Goal: Task Accomplishment & Management: Use online tool/utility

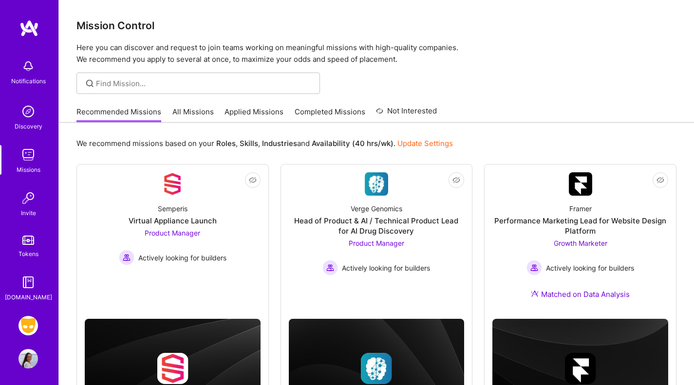
click at [28, 319] on img at bounding box center [28, 325] width 19 height 19
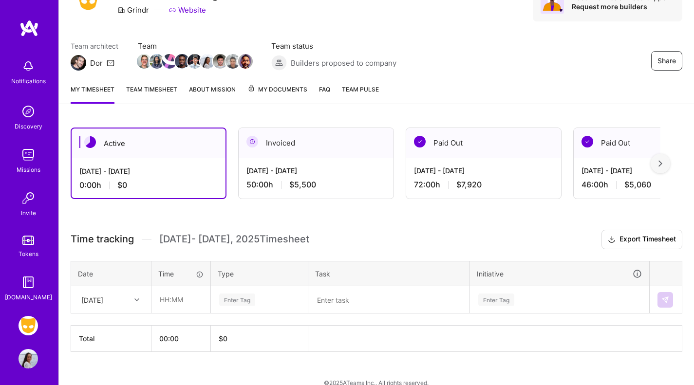
scroll to position [66, 0]
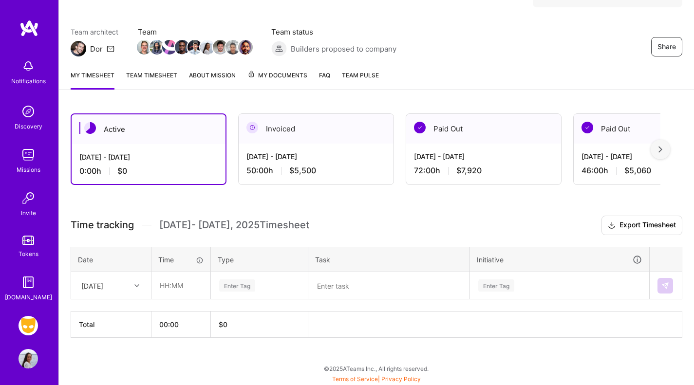
click at [127, 285] on div "[DATE]" at bounding box center [103, 286] width 54 height 16
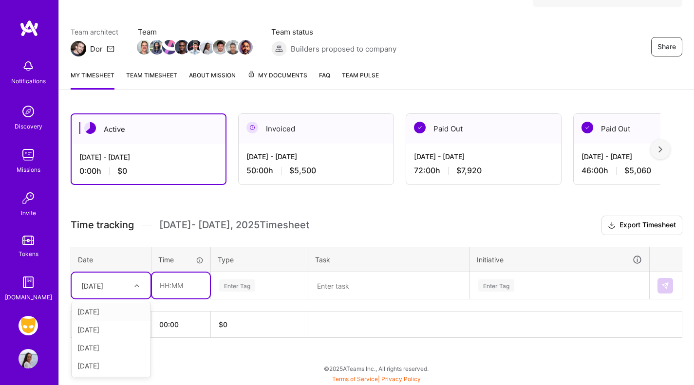
click at [167, 283] on input "text" at bounding box center [181, 286] width 58 height 26
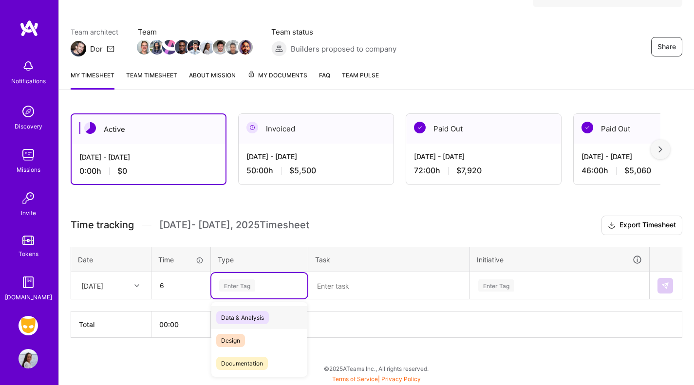
type input "06:00"
click at [187, 289] on input "06:00" at bounding box center [181, 286] width 58 height 26
click at [255, 288] on div "Enter Tag" at bounding box center [237, 285] width 36 height 15
click at [251, 361] on span "Management" at bounding box center [239, 358] width 46 height 13
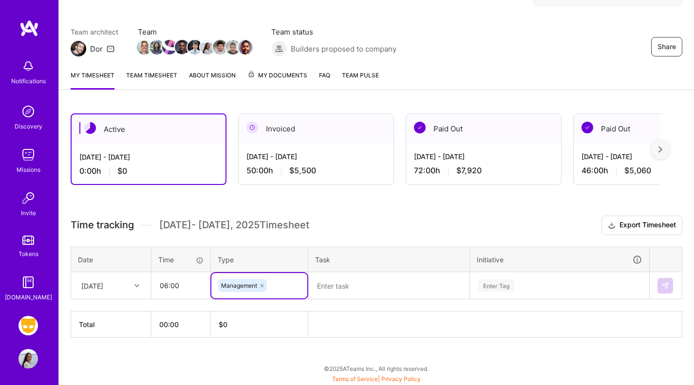
click at [263, 287] on icon at bounding box center [262, 286] width 6 height 6
click at [264, 285] on div "Enter Tag" at bounding box center [259, 286] width 82 height 12
click at [239, 339] on span "Marketing" at bounding box center [235, 342] width 38 height 13
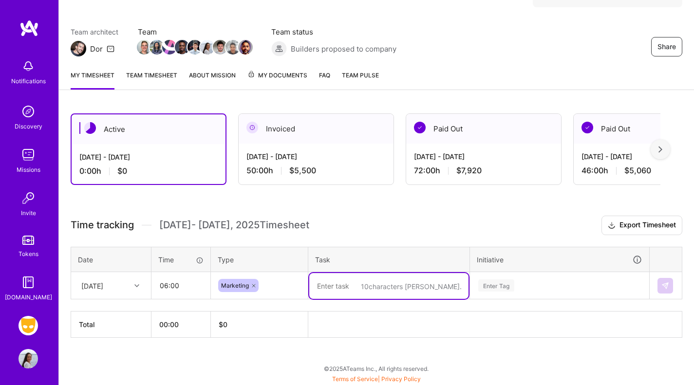
click at [334, 295] on textarea at bounding box center [388, 286] width 159 height 26
type textarea "Catch up from week off"
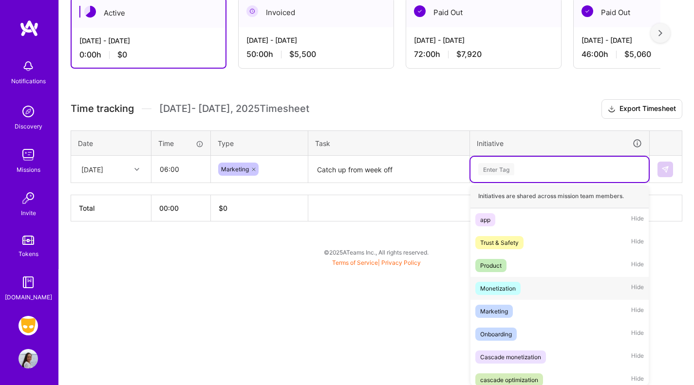
scroll to position [3, 0]
click at [499, 305] on div "Marketing" at bounding box center [494, 310] width 28 height 10
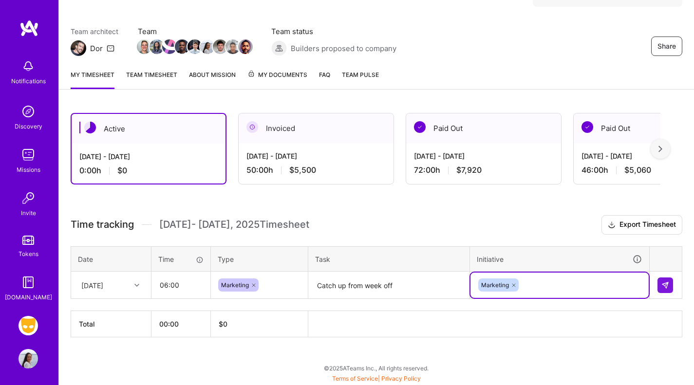
scroll to position [66, 0]
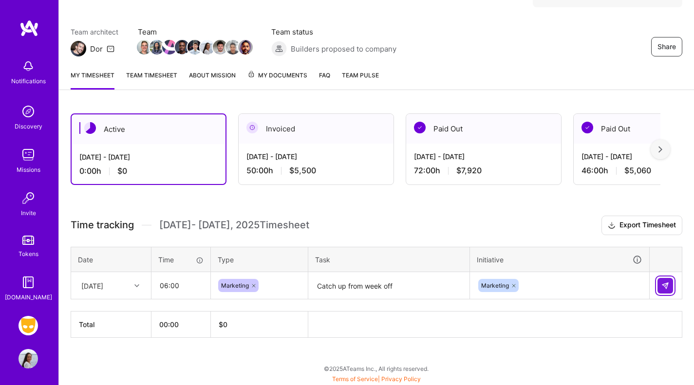
click at [663, 286] on img at bounding box center [666, 286] width 8 height 8
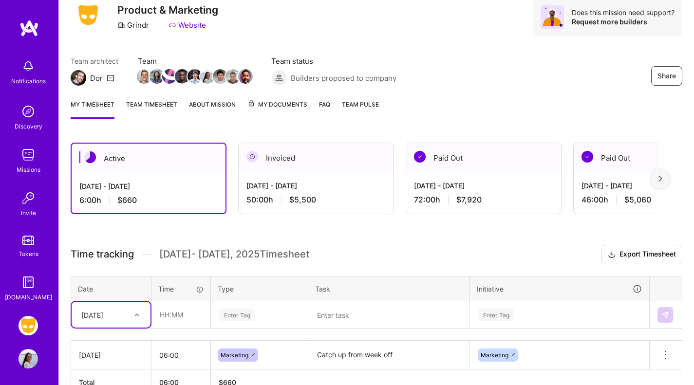
scroll to position [0, 0]
